Goal: Transaction & Acquisition: Subscribe to service/newsletter

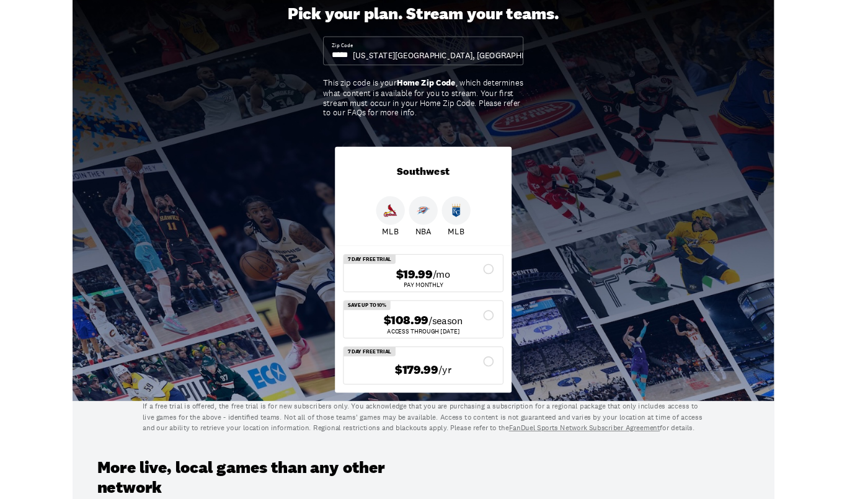
scroll to position [80, 0]
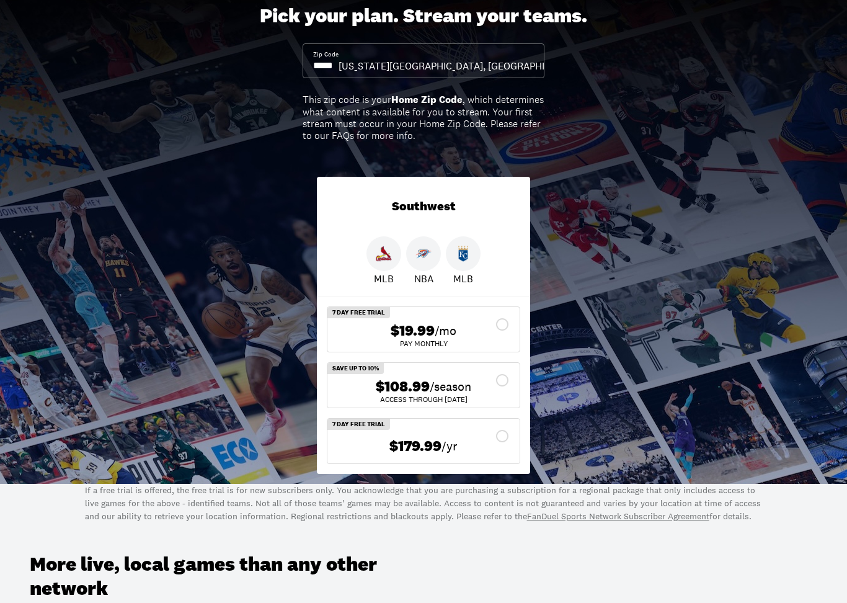
click at [339, 59] on input at bounding box center [325, 66] width 25 height 14
click at [339, 60] on input at bounding box center [325, 66] width 25 height 14
click at [436, 118] on div "This zip code is your Home Zip Code , which determines what content is availabl…" at bounding box center [424, 118] width 242 height 48
click at [339, 65] on input at bounding box center [325, 66] width 25 height 14
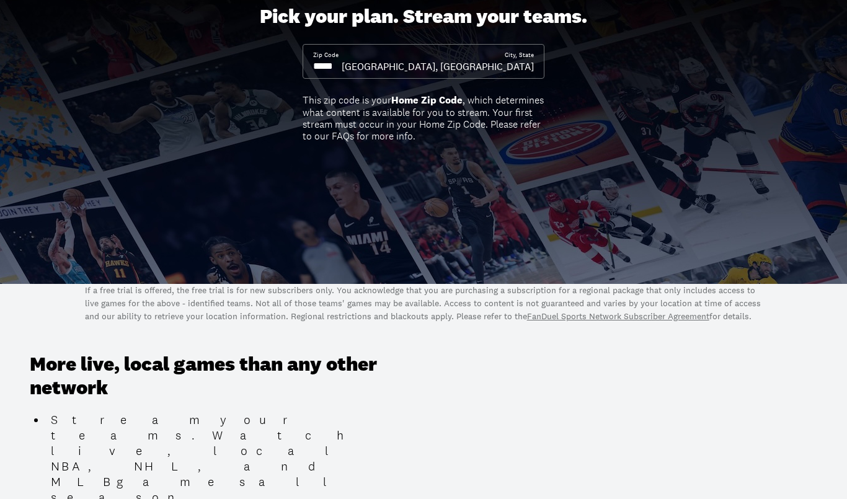
scroll to position [0, 0]
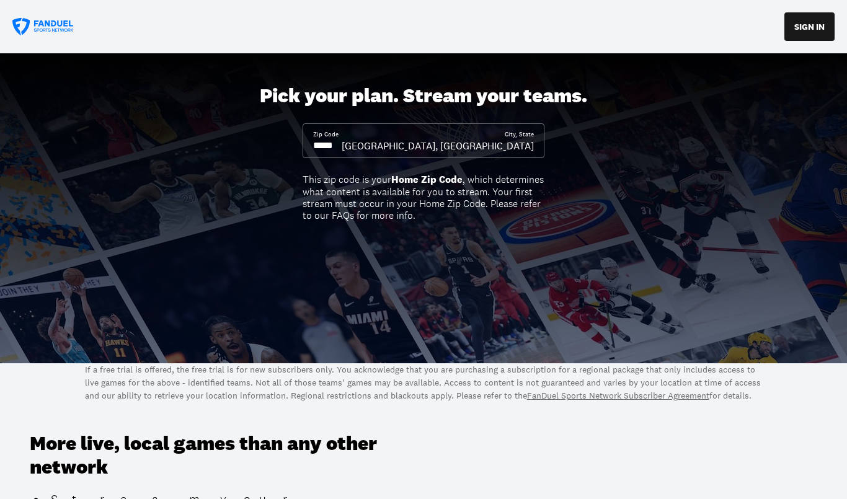
type input "*****"
click at [815, 24] on button "SIGN IN" at bounding box center [810, 26] width 50 height 29
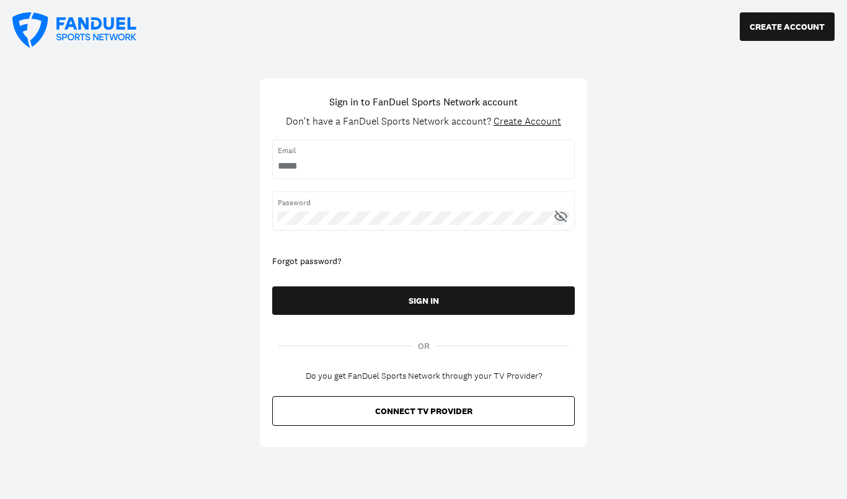
click at [428, 160] on input "username" at bounding box center [424, 166] width 292 height 14
type input "**********"
click at [555, 223] on icon at bounding box center [561, 216] width 16 height 16
click at [491, 307] on button "SIGN IN" at bounding box center [423, 301] width 303 height 29
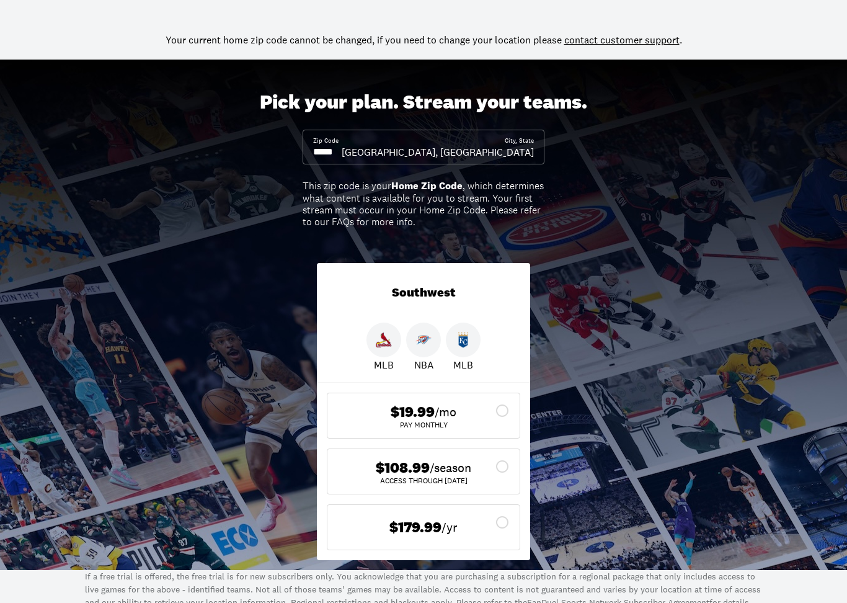
scroll to position [40, 0]
click at [505, 466] on icon at bounding box center [502, 466] width 15 height 15
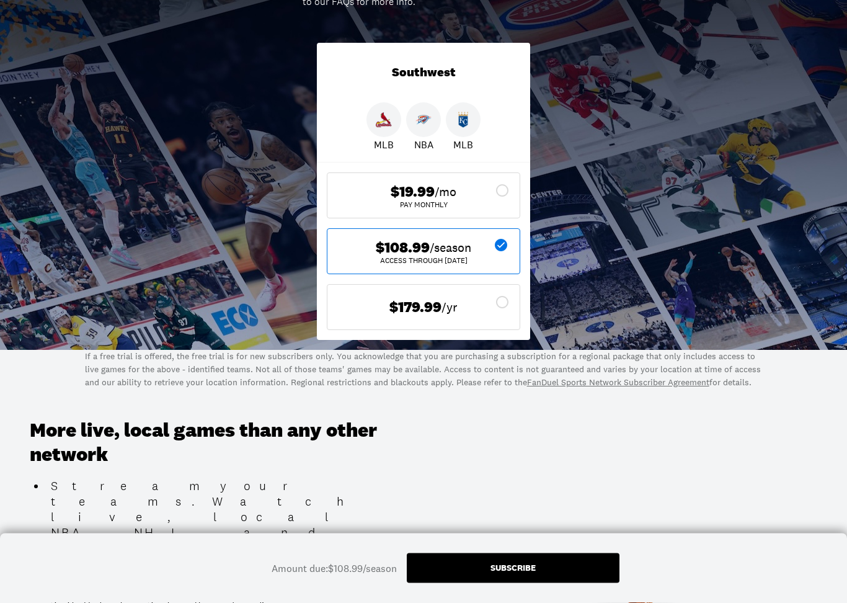
scroll to position [300, 0]
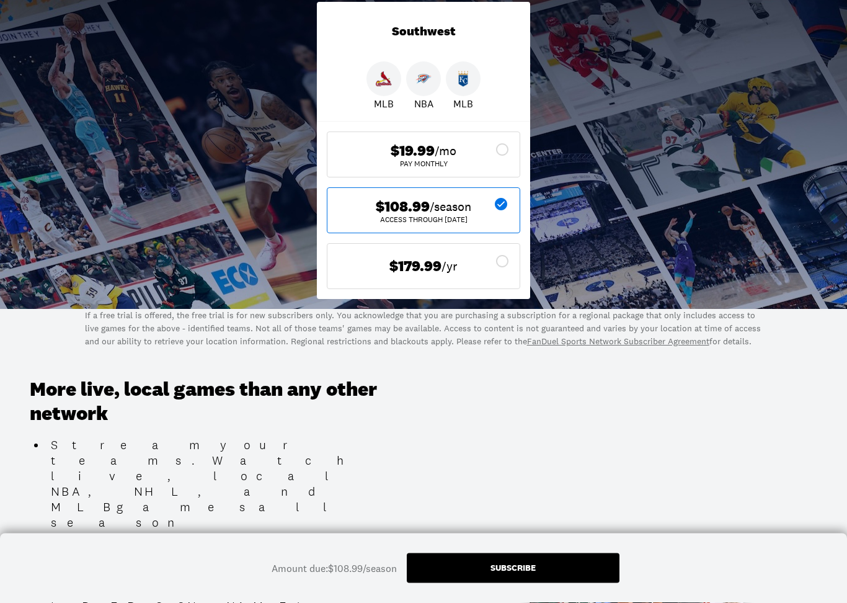
click at [542, 499] on div "Subscribe" at bounding box center [513, 568] width 213 height 30
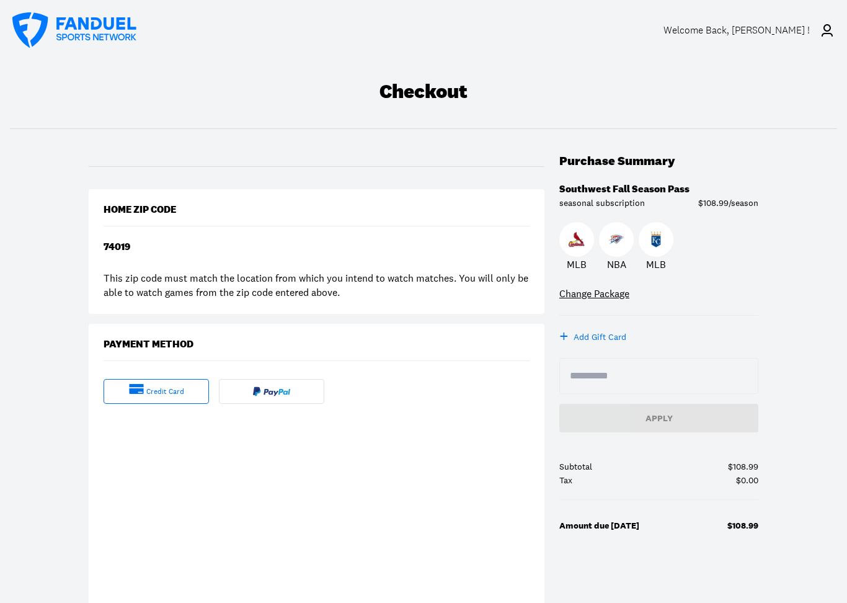
click at [275, 391] on img at bounding box center [271, 392] width 37 height 10
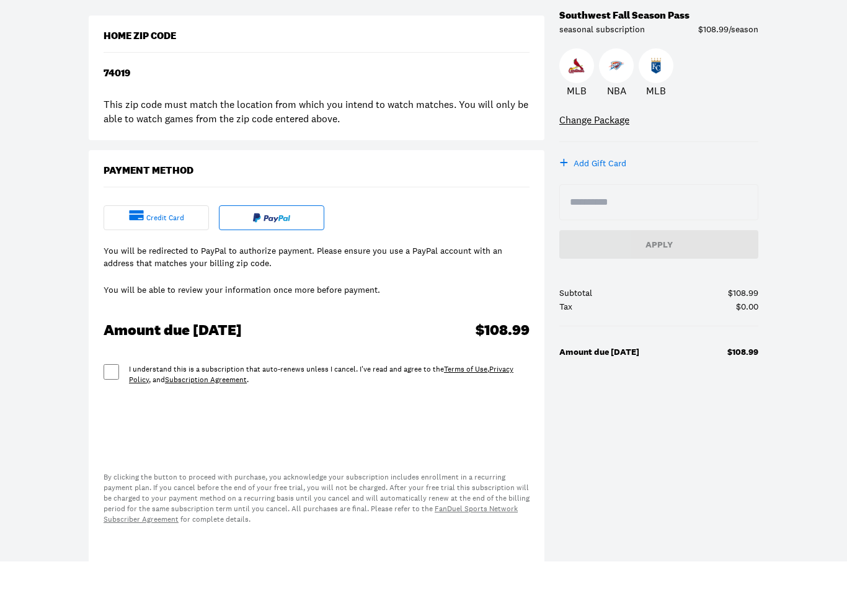
scroll to position [174, 0]
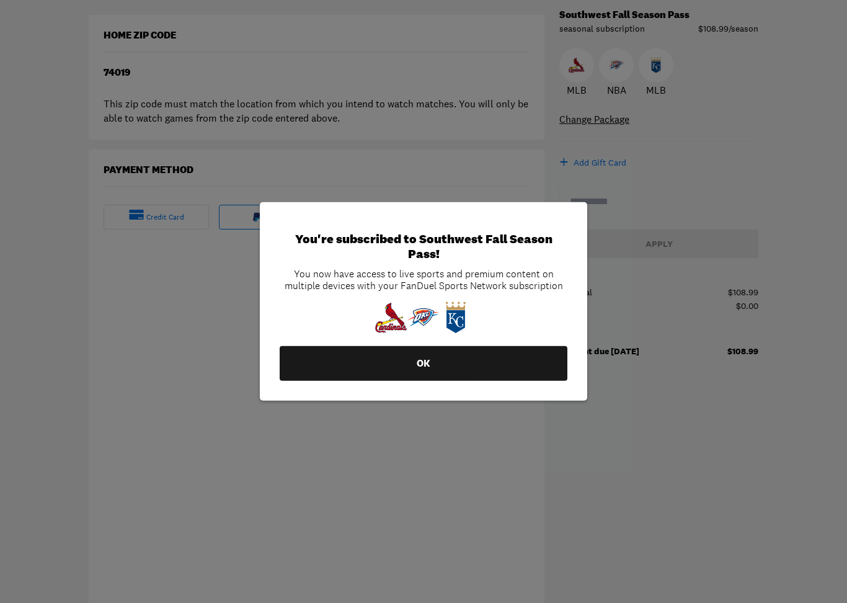
click at [493, 368] on button "OK" at bounding box center [424, 363] width 288 height 35
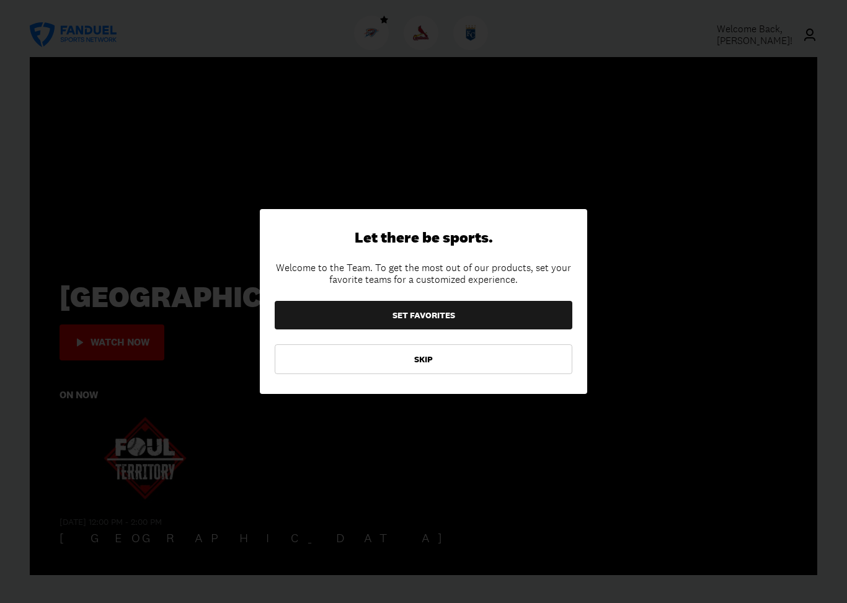
click at [502, 365] on button "SKIP" at bounding box center [424, 359] width 298 height 30
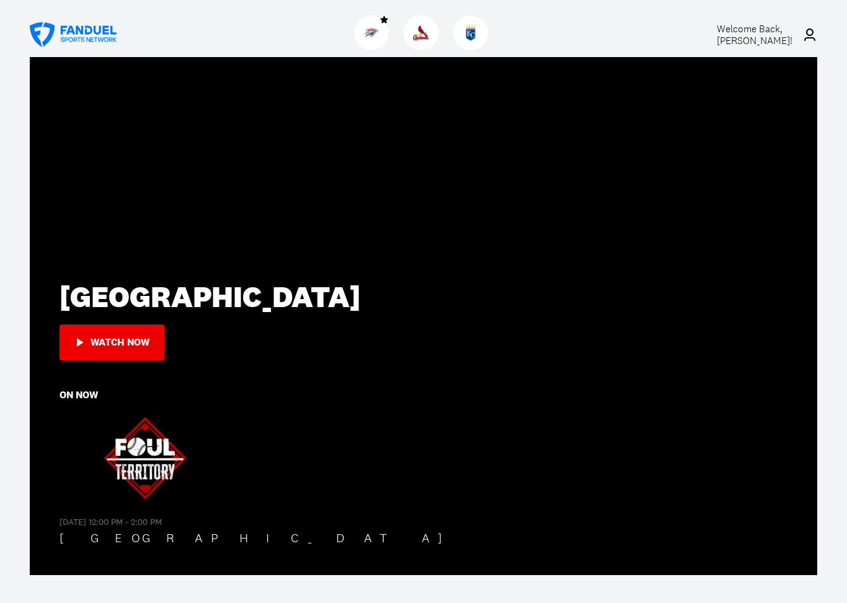
click at [823, 24] on div "Welcome Back, [PERSON_NAME] !" at bounding box center [423, 28] width 847 height 57
click at [798, 33] on div "Welcome Back, [PERSON_NAME] !" at bounding box center [760, 35] width 86 height 24
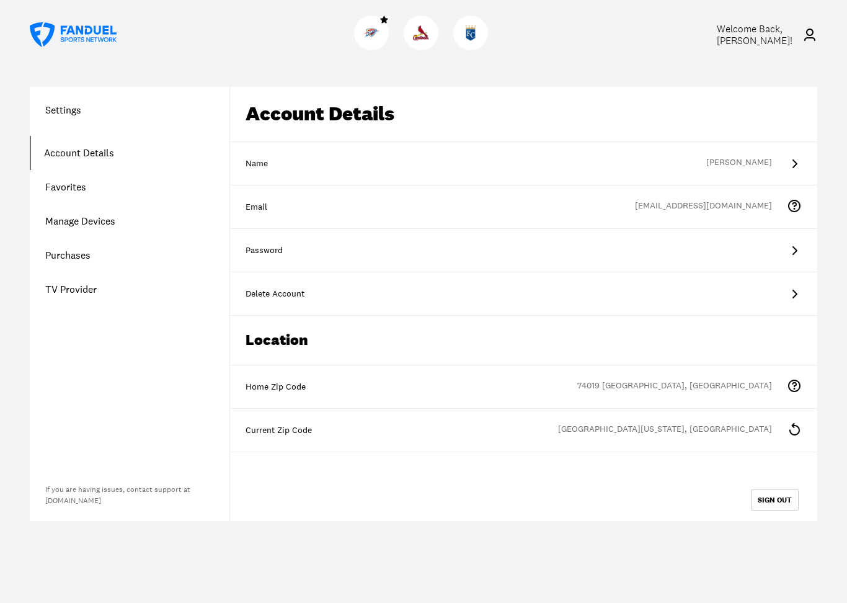
click at [78, 174] on link "Favorites" at bounding box center [130, 187] width 200 height 34
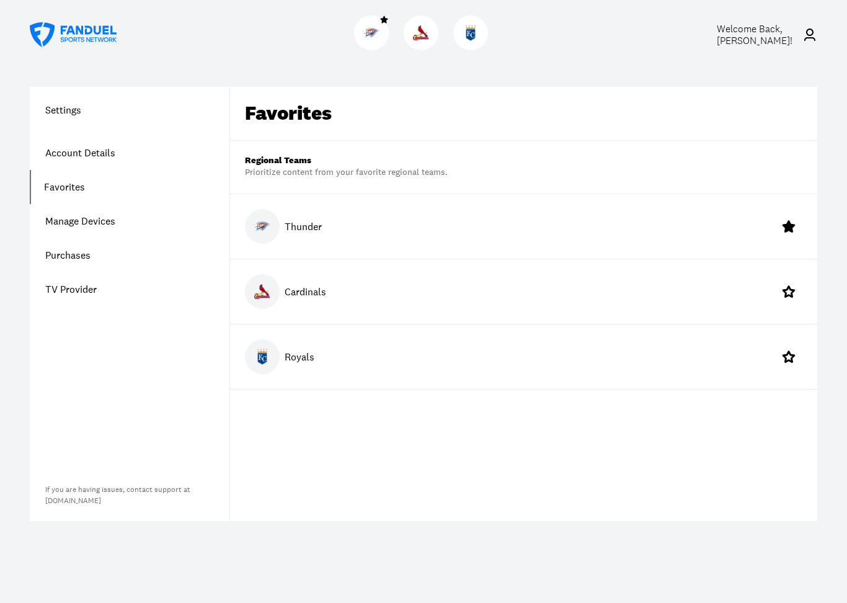
click at [70, 186] on link "Favorites" at bounding box center [130, 187] width 200 height 34
click at [61, 105] on h1 "Settings" at bounding box center [130, 109] width 200 height 15
click at [57, 105] on h1 "Settings" at bounding box center [130, 109] width 200 height 15
click at [89, 29] on icon at bounding box center [73, 34] width 87 height 25
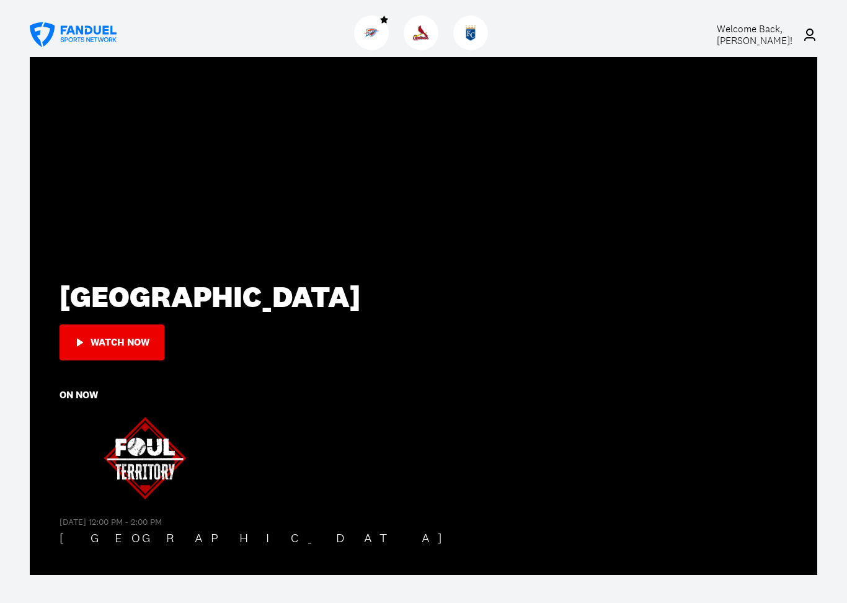
click at [370, 25] on img at bounding box center [372, 33] width 16 height 16
